Goal: Transaction & Acquisition: Purchase product/service

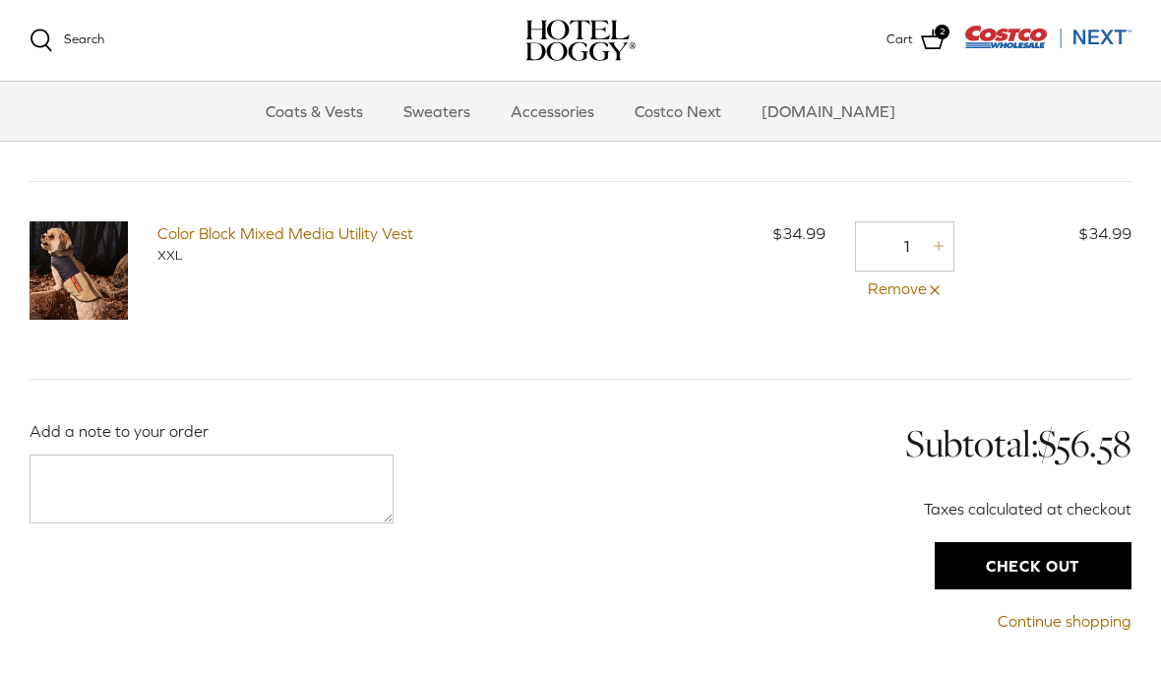
scroll to position [194, 0]
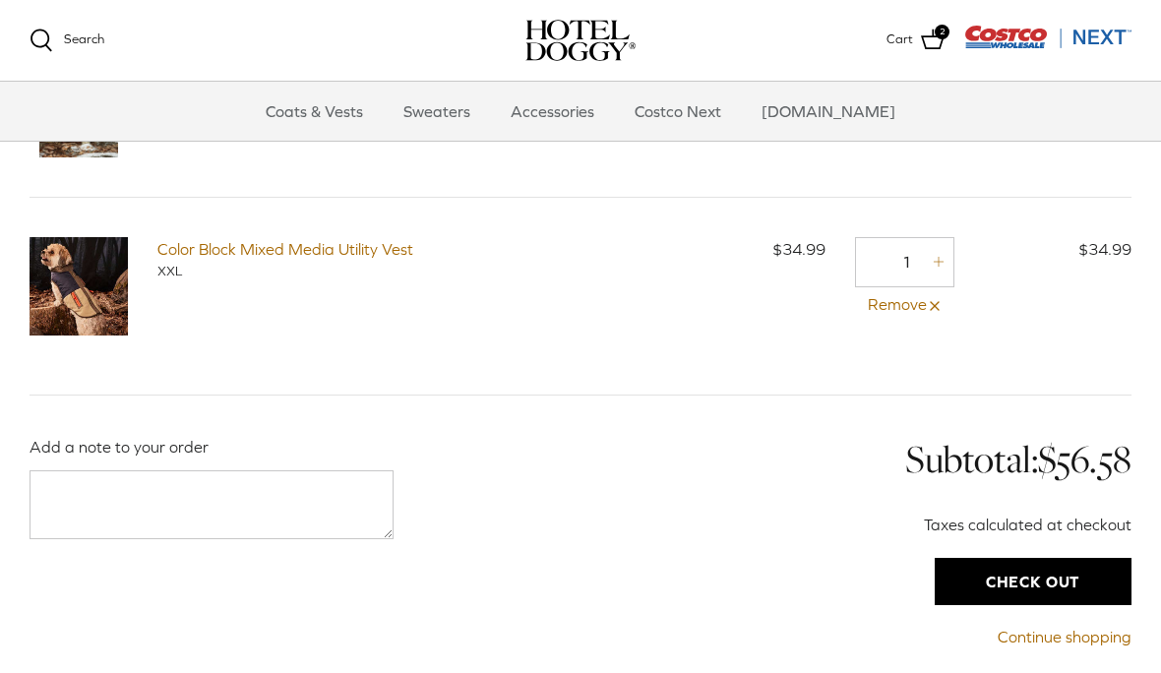
click at [103, 287] on img at bounding box center [79, 286] width 98 height 98
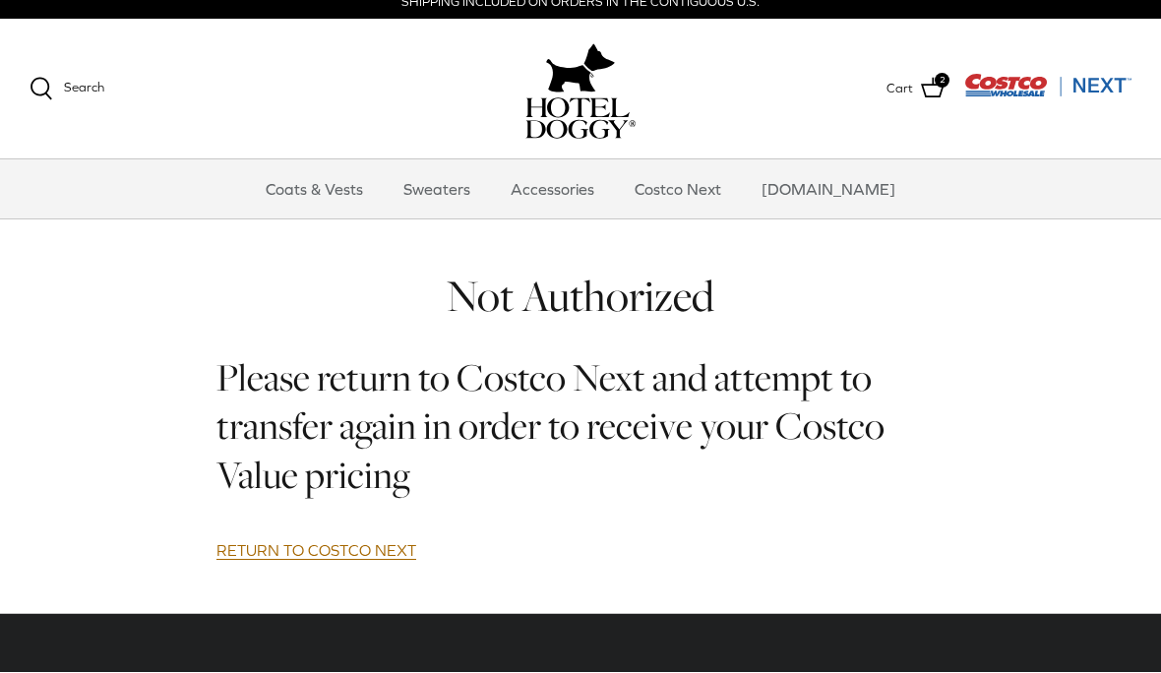
scroll to position [15, 0]
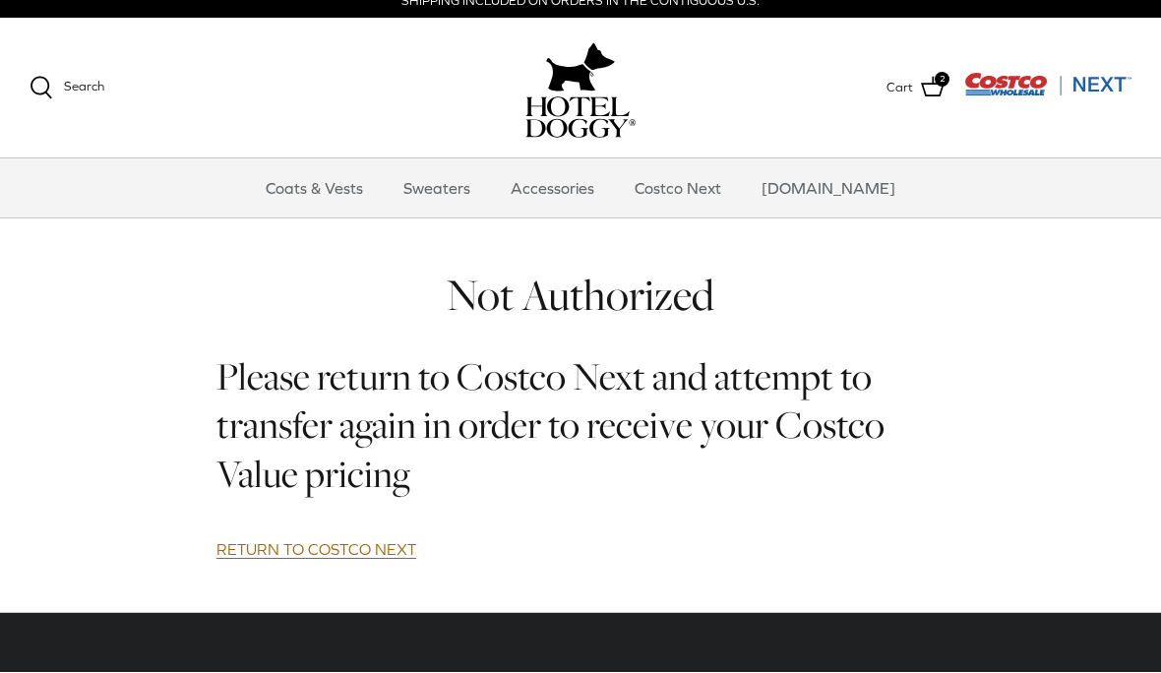
click at [332, 552] on link "RETURN TO COSTCO NEXT" at bounding box center [316, 550] width 200 height 19
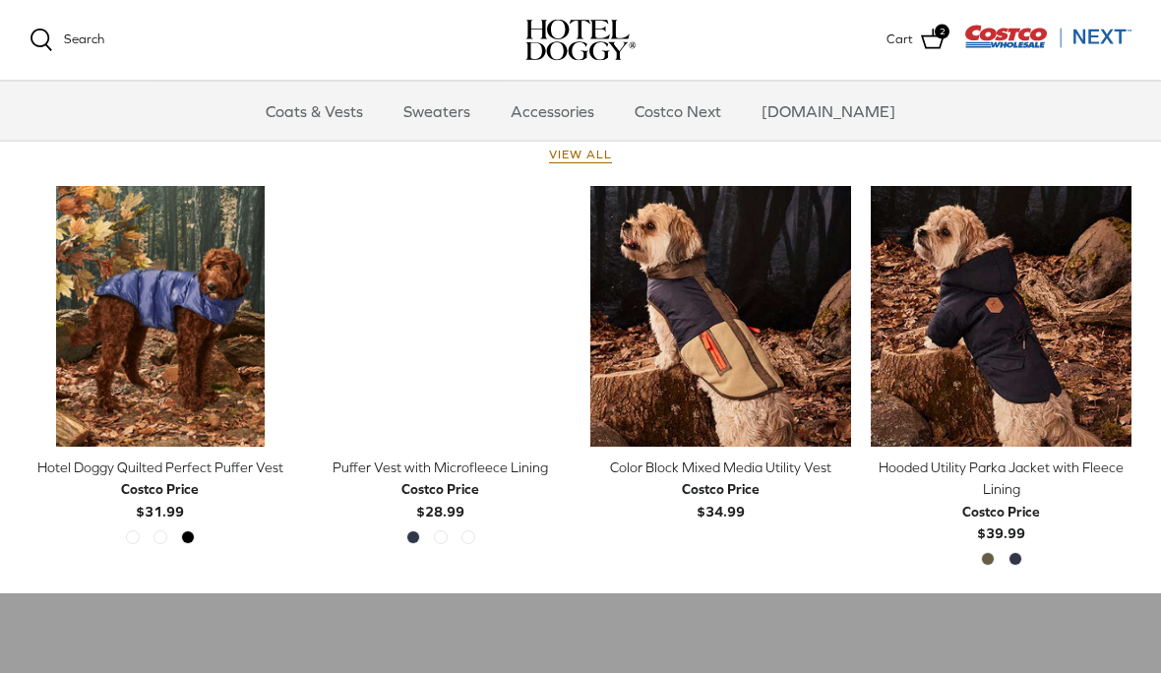
scroll to position [896, 0]
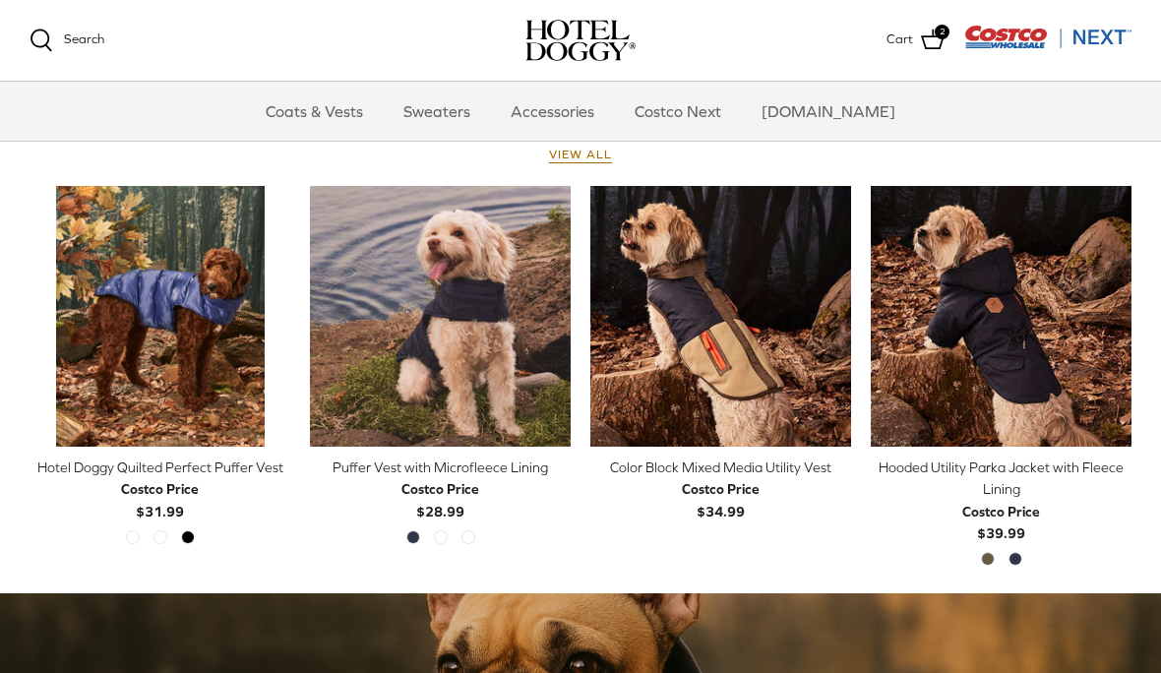
click at [761, 375] on img "Color Block Mixed Media Utility Vest" at bounding box center [720, 316] width 261 height 261
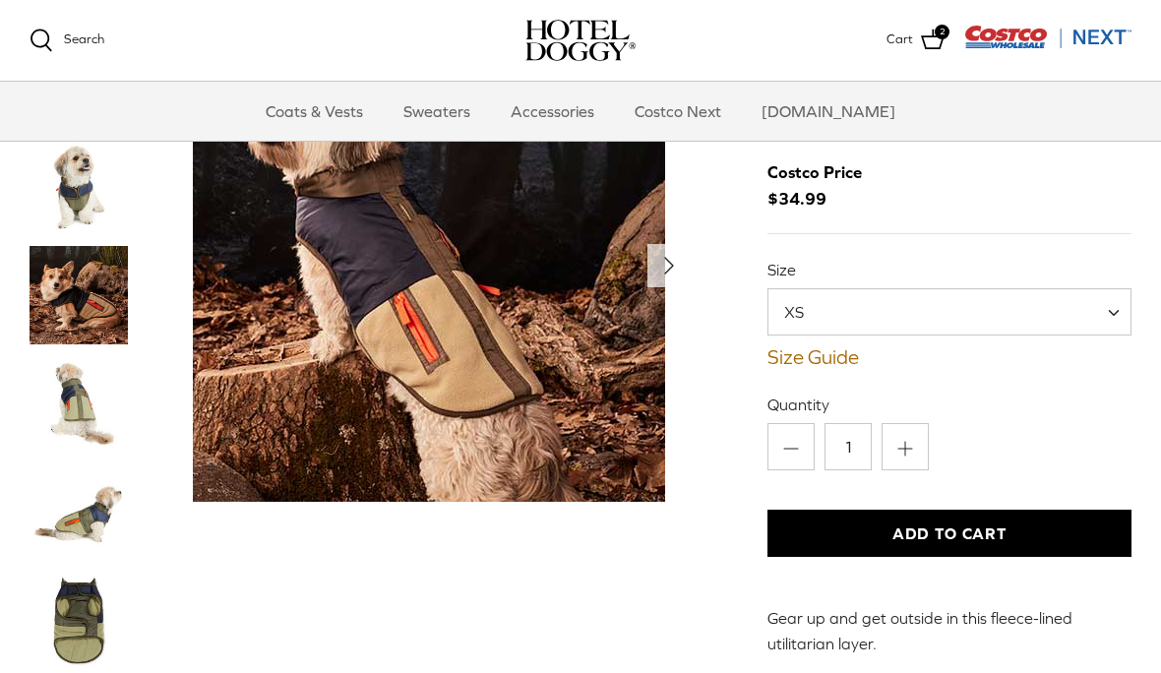
scroll to position [74, 0]
